Goal: Find specific page/section

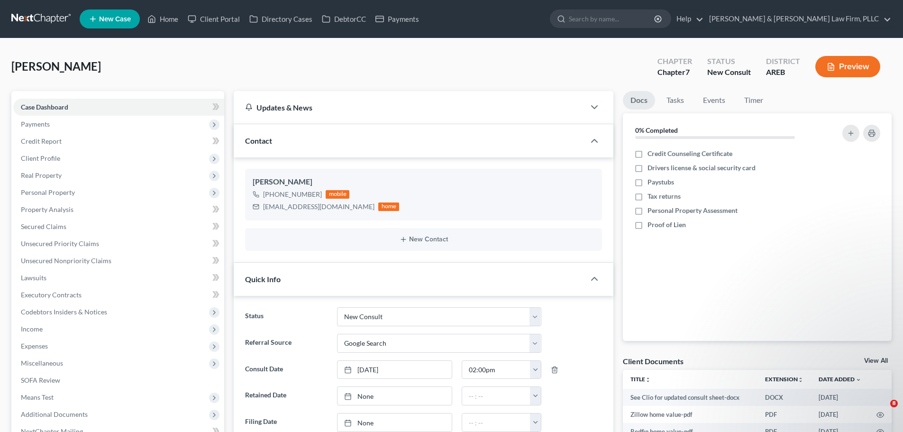
select select "5"
select select "4"
click at [153, 23] on icon at bounding box center [151, 18] width 9 height 11
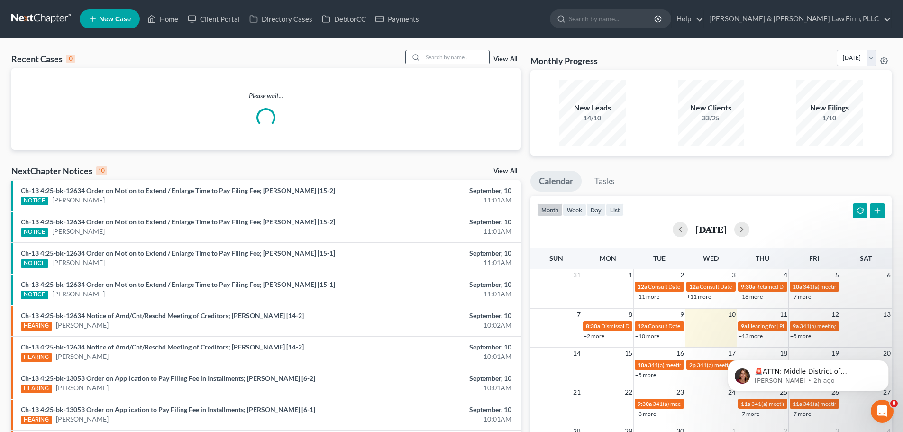
click at [439, 53] on input "search" at bounding box center [456, 57] width 66 height 14
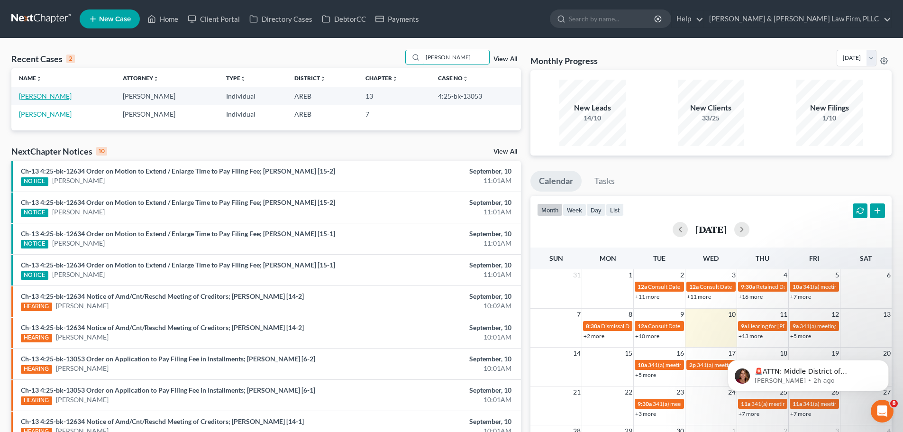
type input "[PERSON_NAME]"
click at [62, 99] on link "[PERSON_NAME]" at bounding box center [45, 96] width 53 height 8
select select "4"
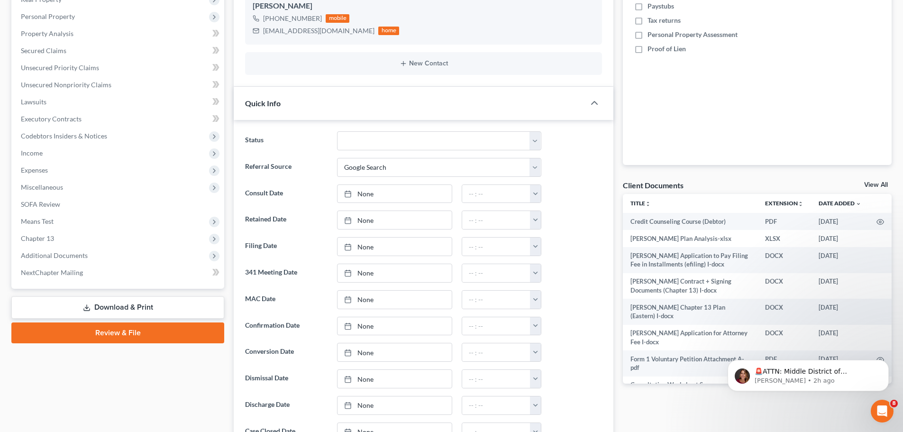
scroll to position [190, 0]
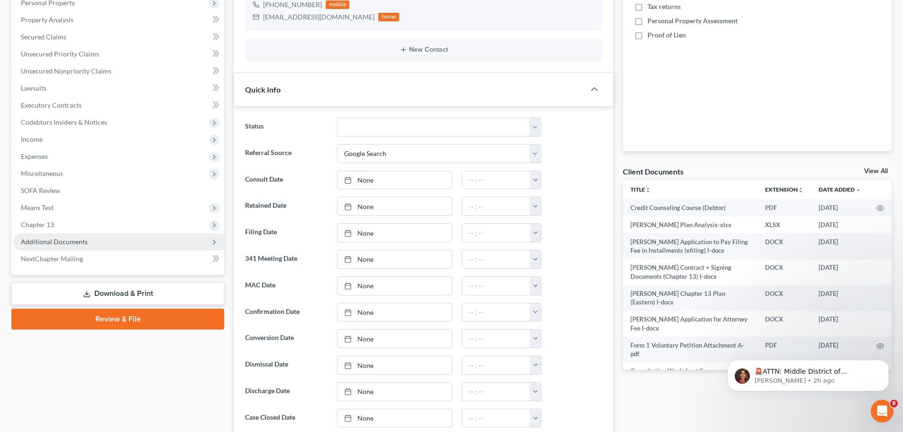
click at [53, 242] on span "Additional Documents" at bounding box center [54, 242] width 67 height 8
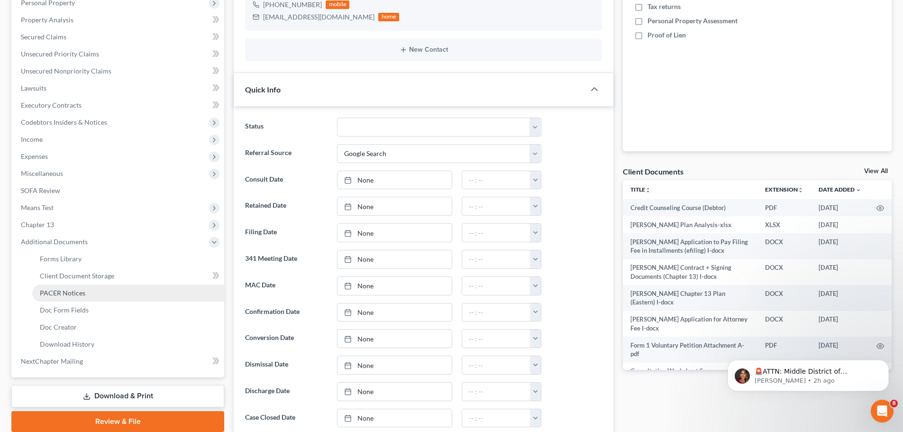
click at [56, 288] on link "PACER Notices" at bounding box center [128, 293] width 192 height 17
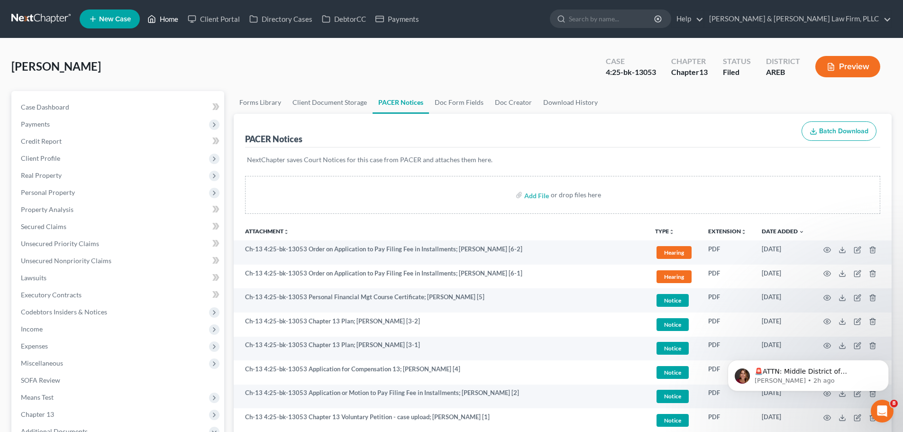
click at [150, 15] on icon at bounding box center [151, 18] width 9 height 11
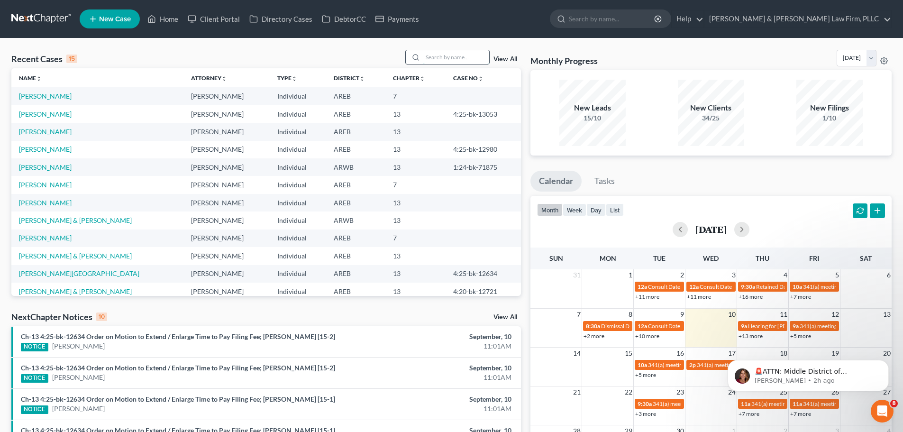
click at [457, 58] on input "search" at bounding box center [456, 57] width 66 height 14
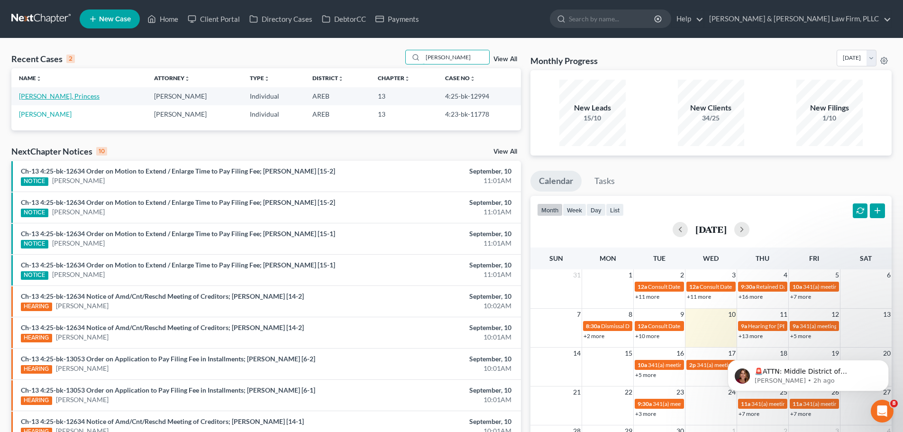
type input "[PERSON_NAME]"
click at [47, 96] on link "[PERSON_NAME], Princess" at bounding box center [59, 96] width 81 height 8
select select "2"
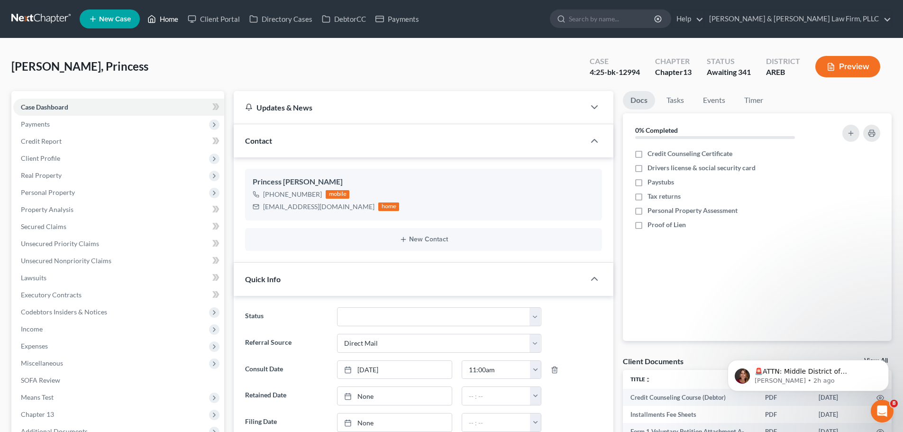
click at [166, 16] on link "Home" at bounding box center [163, 18] width 40 height 17
